Goal: Use online tool/utility: Utilize a website feature to perform a specific function

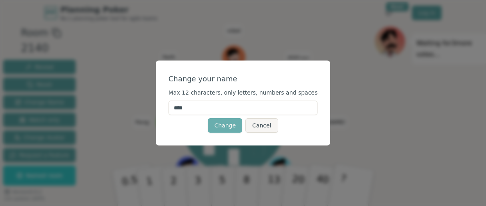
click at [229, 129] on button "Change" at bounding box center [225, 125] width 34 height 14
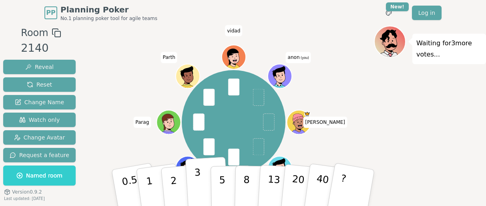
click at [199, 179] on p "3" at bounding box center [198, 189] width 9 height 44
click at [297, 55] on span "anon (you)" at bounding box center [298, 57] width 25 height 11
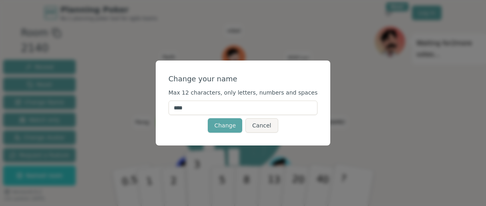
click at [225, 110] on input "****" at bounding box center [243, 108] width 149 height 14
type input "*"
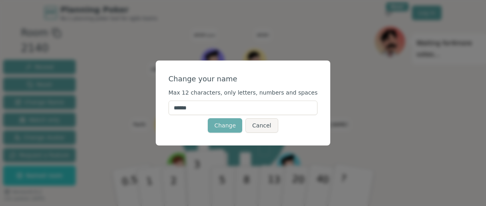
type input "******"
click at [229, 125] on button "Change" at bounding box center [225, 125] width 34 height 14
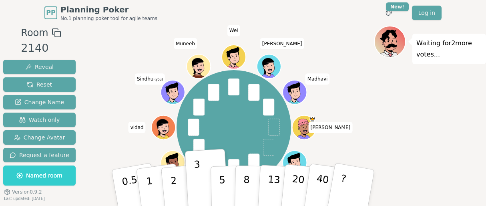
click at [172, 91] on icon at bounding box center [173, 92] width 23 height 2
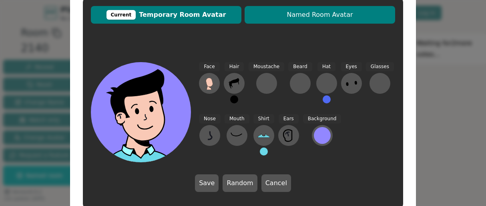
click at [325, 15] on span "Named Room Avatar" at bounding box center [320, 15] width 143 height 10
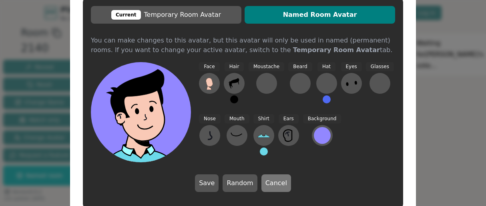
click at [272, 188] on button "Cancel" at bounding box center [277, 183] width 30 height 18
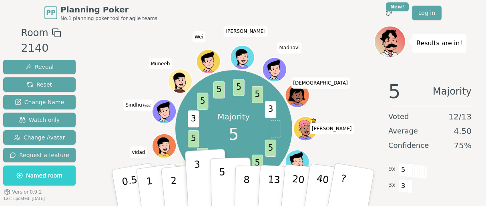
click at [224, 199] on p "5" at bounding box center [222, 187] width 7 height 43
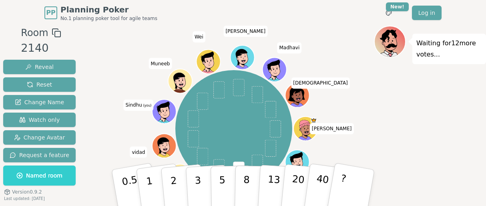
click at [406, 139] on div "Waiting for 12 more votes..." at bounding box center [430, 136] width 112 height 220
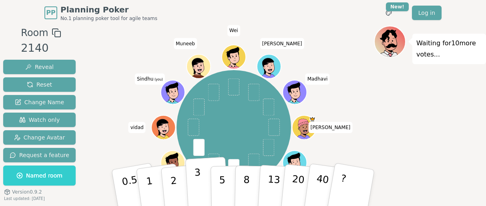
click at [205, 179] on button "3" at bounding box center [207, 188] width 44 height 62
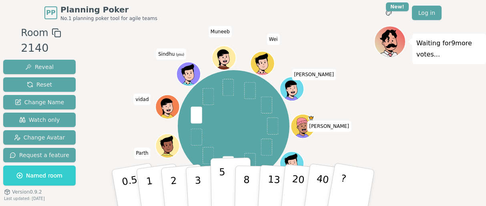
click at [228, 184] on button "5" at bounding box center [231, 187] width 41 height 61
